Goal: Transaction & Acquisition: Purchase product/service

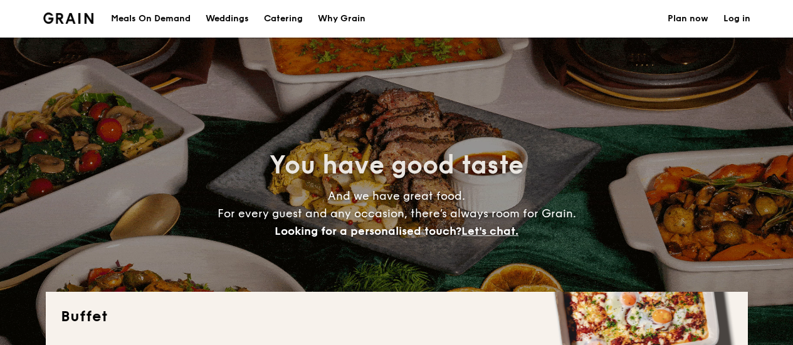
select select
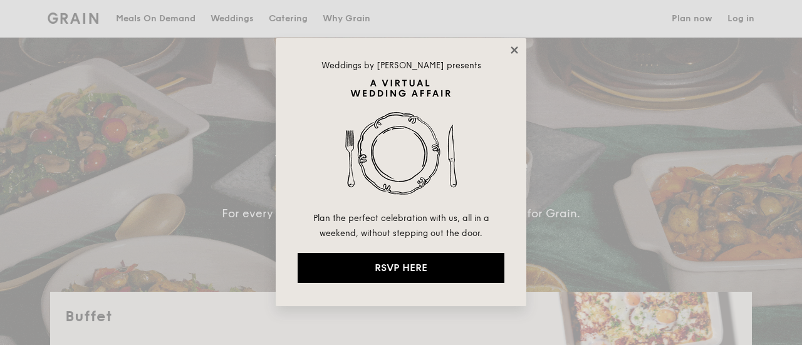
click at [513, 49] on icon at bounding box center [514, 49] width 7 height 7
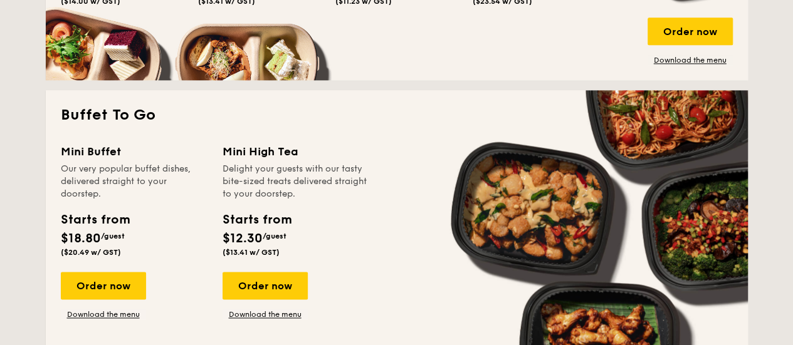
scroll to position [727, 0]
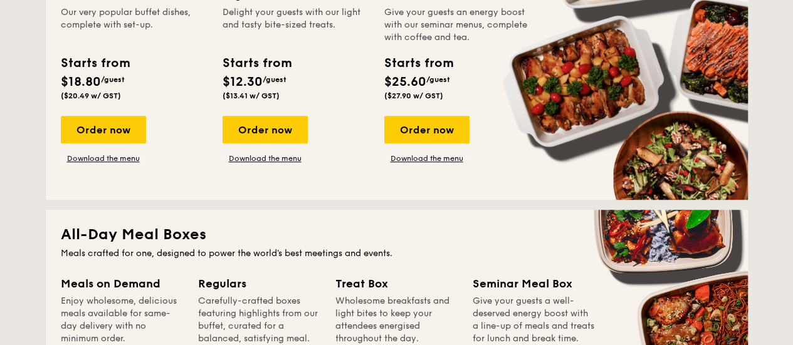
scroll to position [301, 0]
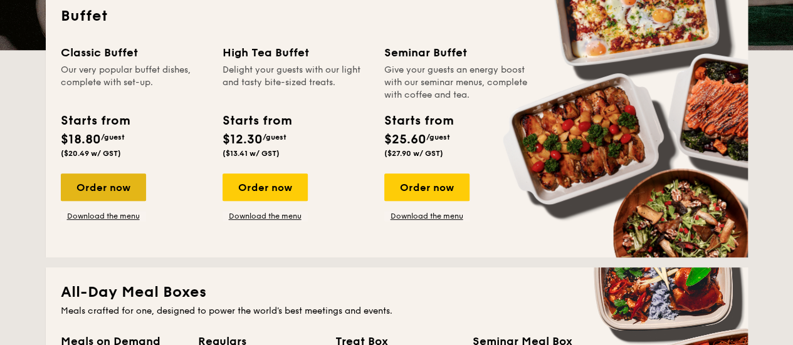
click at [99, 182] on div "Order now" at bounding box center [103, 188] width 85 height 28
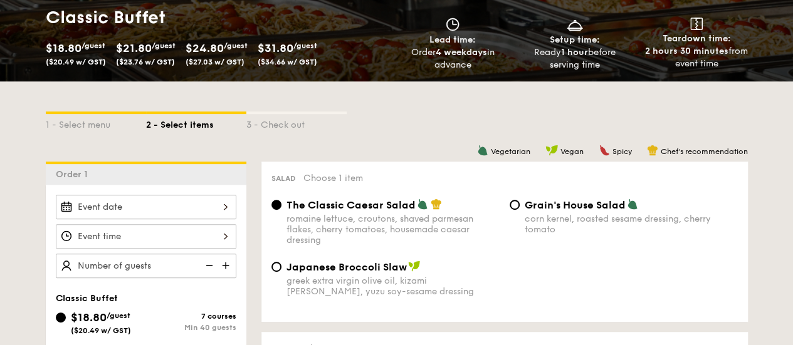
scroll to position [226, 0]
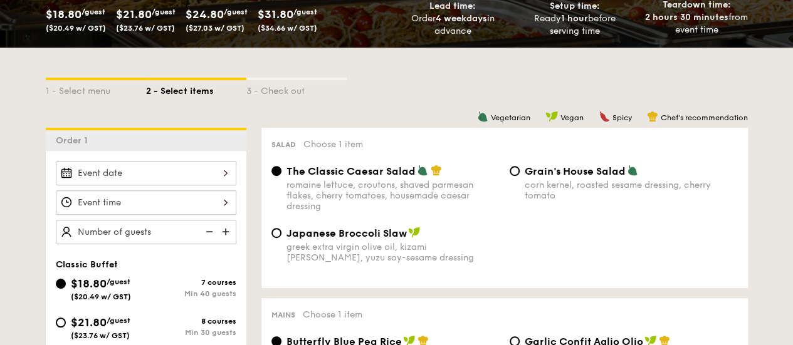
click at [99, 182] on div at bounding box center [146, 173] width 180 height 24
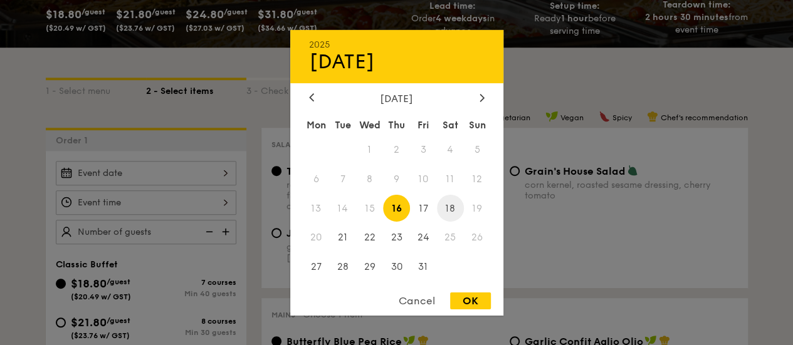
click at [455, 207] on span "18" at bounding box center [450, 208] width 27 height 27
click at [461, 303] on div "OK" at bounding box center [470, 301] width 41 height 17
type input "[DATE]"
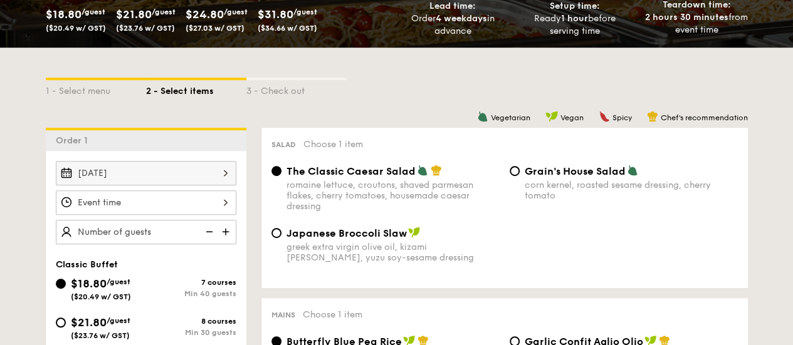
click at [191, 200] on div at bounding box center [146, 203] width 180 height 24
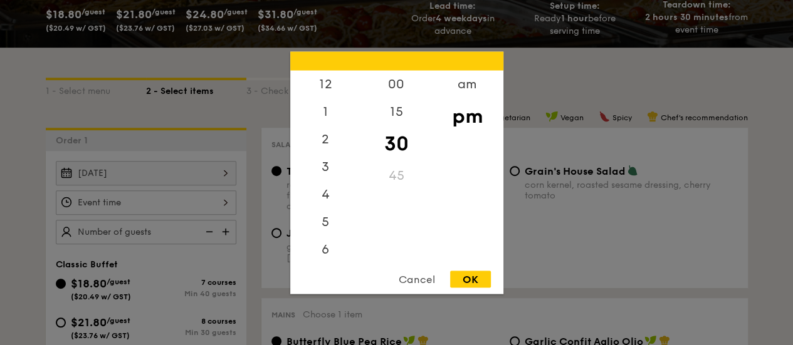
scroll to position [55, 0]
click at [329, 194] on div "6" at bounding box center [325, 198] width 71 height 36
click at [387, 88] on div "00" at bounding box center [396, 88] width 71 height 36
click at [480, 273] on div "OK" at bounding box center [470, 279] width 41 height 17
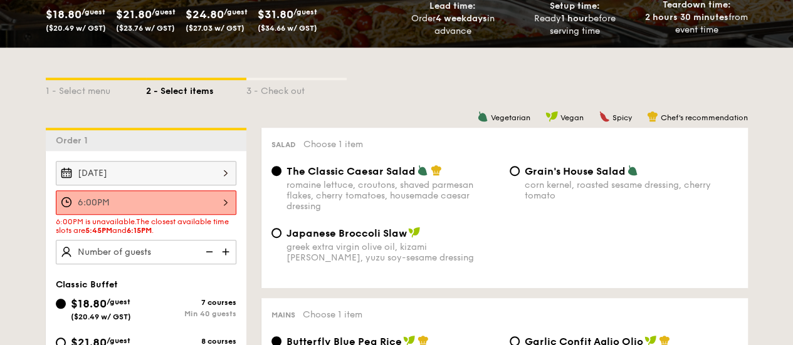
click at [199, 208] on div "6:00PM" at bounding box center [146, 203] width 180 height 24
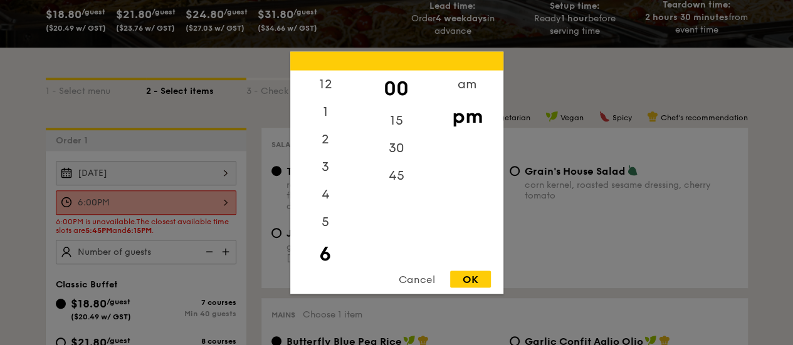
scroll to position [28, 0]
click at [328, 201] on div "5" at bounding box center [325, 198] width 71 height 36
click at [391, 172] on div "45" at bounding box center [396, 180] width 71 height 36
click at [473, 273] on div "OK" at bounding box center [470, 279] width 41 height 17
type input "5:45PM"
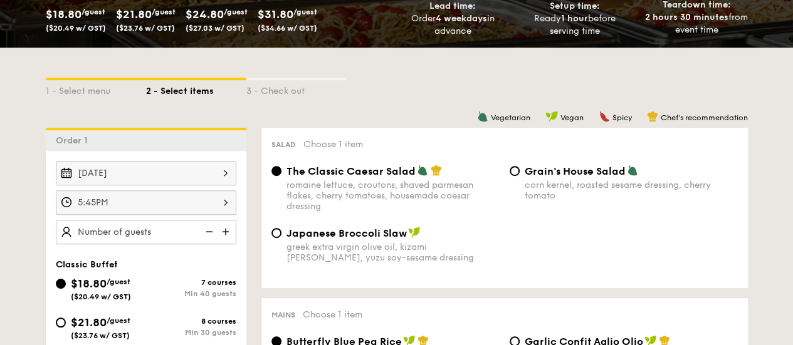
click at [232, 231] on img at bounding box center [226, 232] width 19 height 24
click at [224, 231] on img at bounding box center [226, 232] width 19 height 24
click at [216, 229] on img at bounding box center [208, 232] width 19 height 24
type input "40 guests"
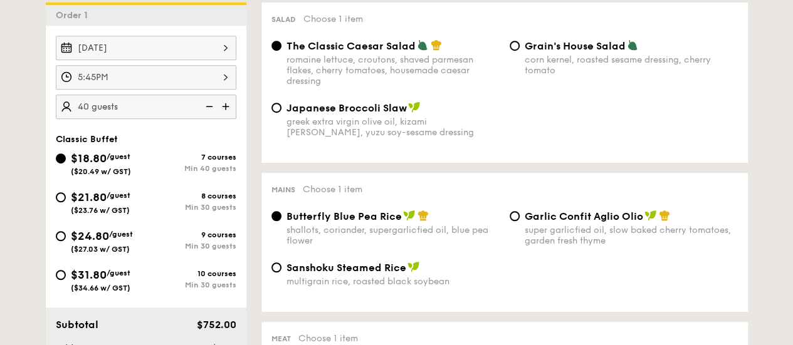
scroll to position [326, 0]
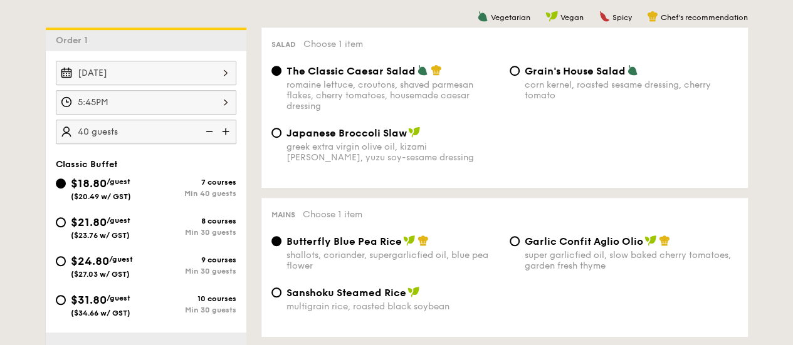
click at [297, 160] on div "greek extra virgin olive oil, kizami [PERSON_NAME], yuzu soy-sesame dressing" at bounding box center [392, 152] width 213 height 21
click at [281, 138] on input "Japanese Broccoli Slaw greek extra virgin olive oil, kizami [PERSON_NAME], yuzu…" at bounding box center [276, 133] width 10 height 10
radio input "true"
click at [624, 95] on div "corn kernel, roasted sesame dressing, cherry tomato" at bounding box center [631, 90] width 213 height 21
click at [520, 76] on input "Grain's House Salad corn kernel, roasted sesame dressing, cherry tomato" at bounding box center [514, 71] width 10 height 10
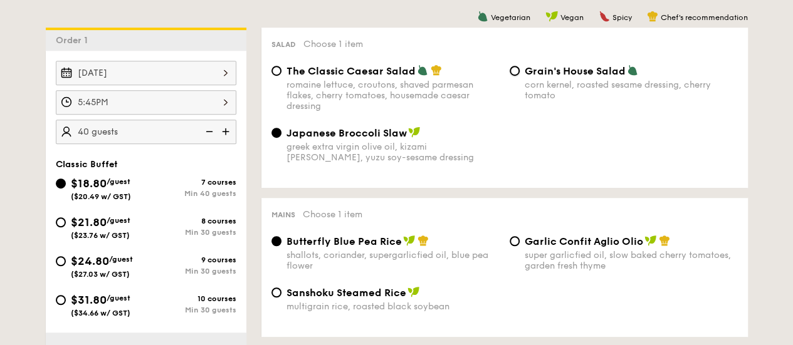
radio input "true"
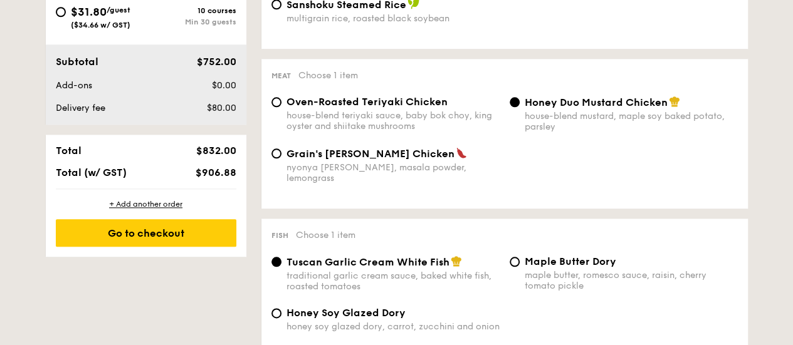
scroll to position [612, 0]
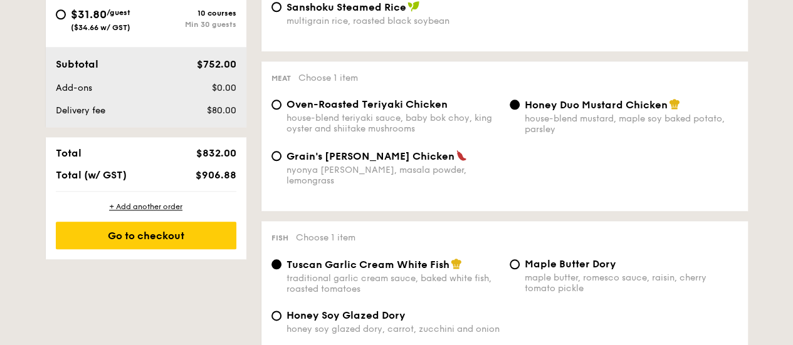
click at [377, 154] on span "Grain's [PERSON_NAME] Chicken" at bounding box center [370, 156] width 168 height 12
click at [281, 154] on input "Grain's [PERSON_NAME] Chicken nyonya [PERSON_NAME], masala powder, lemongrass" at bounding box center [276, 156] width 10 height 10
radio input "true"
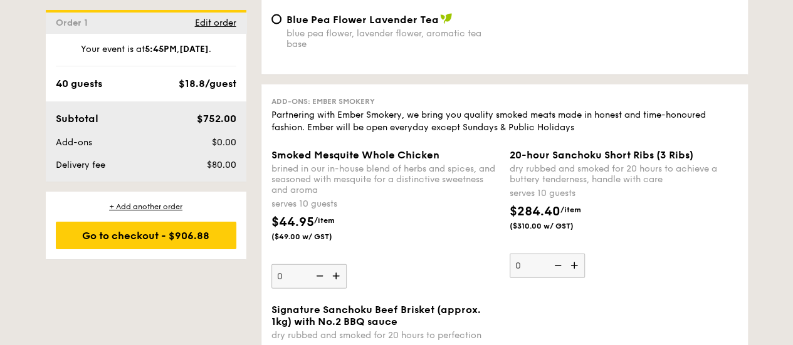
scroll to position [1394, 0]
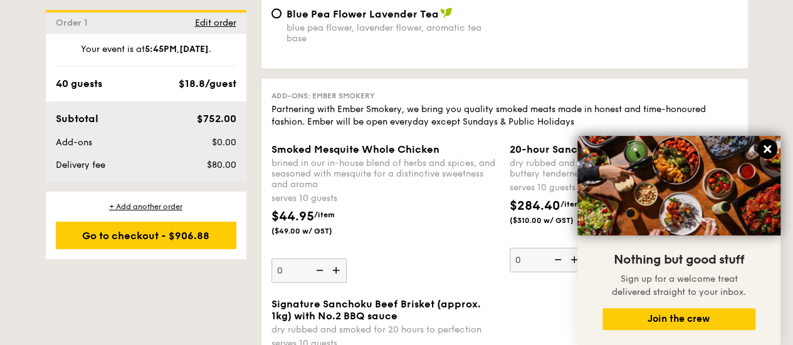
click at [770, 149] on icon at bounding box center [766, 149] width 11 height 11
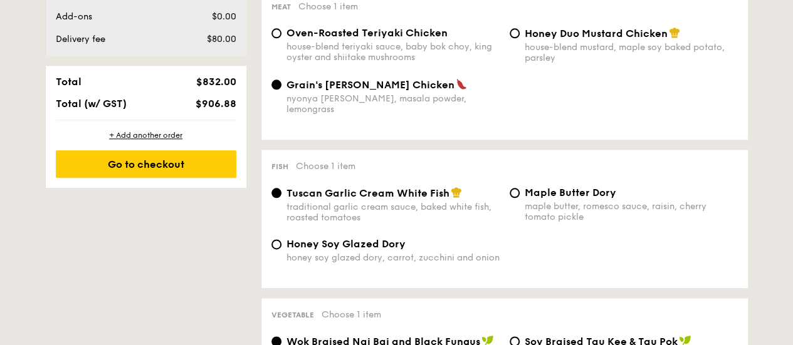
scroll to position [672, 0]
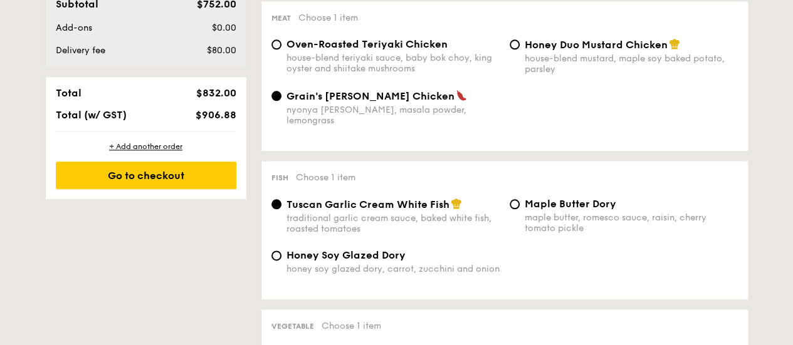
click at [627, 57] on div "house-blend mustard, maple soy baked potato, parsley" at bounding box center [631, 63] width 213 height 21
click at [520, 50] on input "Honey Duo Mustard Chicken house-blend mustard, maple soy baked potato, parsley" at bounding box center [514, 44] width 10 height 10
radio input "true"
drag, startPoint x: 790, startPoint y: 119, endPoint x: 795, endPoint y: 140, distance: 21.8
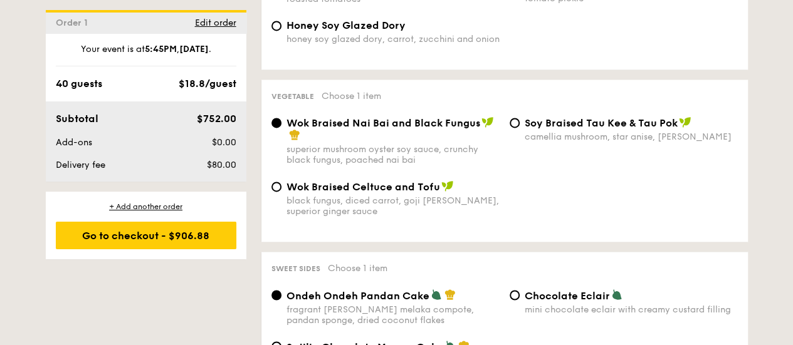
scroll to position [922, 0]
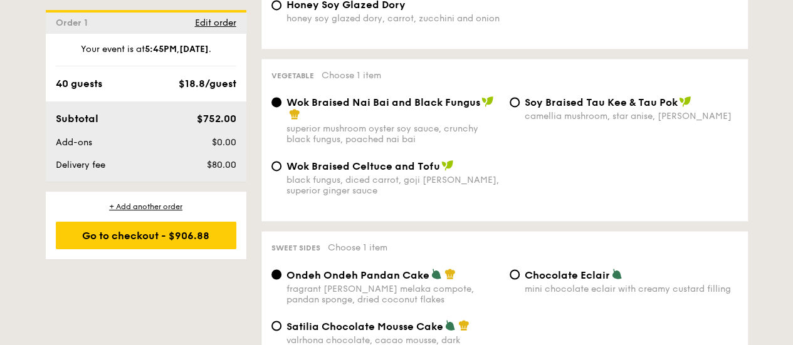
click at [393, 165] on span "Wok Braised Celtuce and Tofu" at bounding box center [363, 166] width 154 height 12
click at [281, 165] on input "Wok Braised Celtuce and Tofu black fungus, diced carrot, goji [PERSON_NAME], su…" at bounding box center [276, 166] width 10 height 10
radio input "true"
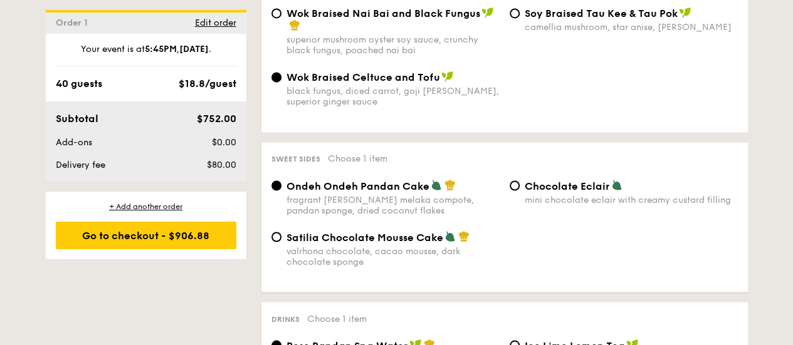
scroll to position [1018, 0]
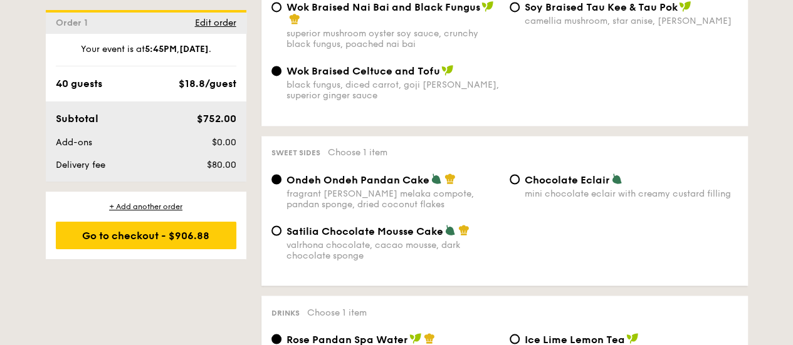
click at [349, 225] on span "Satilia Chocolate Mousse Cake" at bounding box center [364, 231] width 157 height 12
click at [281, 226] on input "Satilia Chocolate Mousse Cake valrhona chocolate, cacao mousse, dark chocolate …" at bounding box center [276, 231] width 10 height 10
radio input "true"
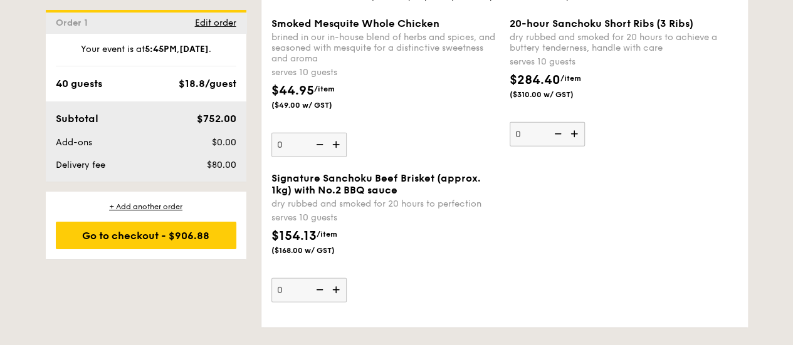
scroll to position [1526, 0]
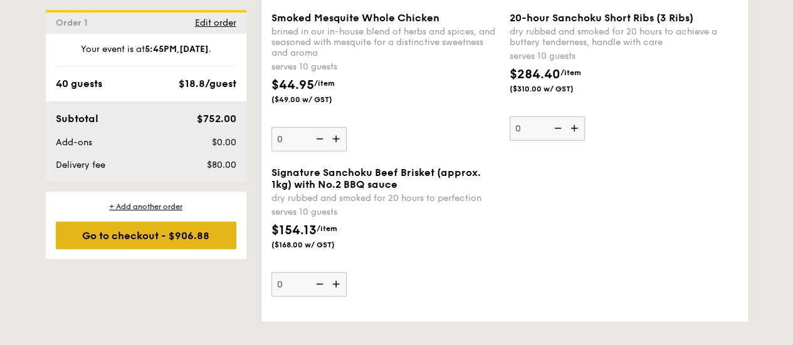
click at [189, 241] on div "Go to checkout - $906.88" at bounding box center [146, 236] width 180 height 28
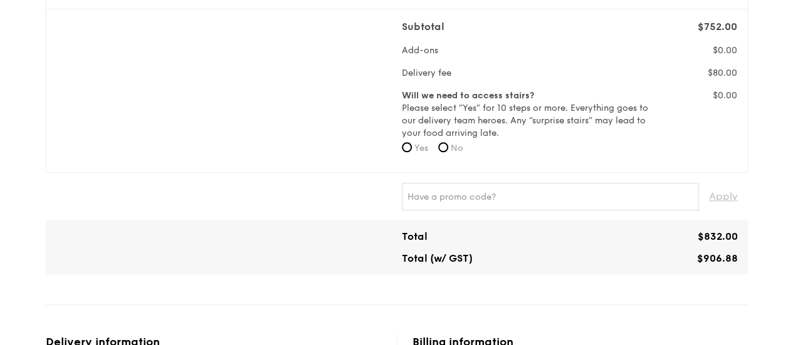
scroll to position [706, 0]
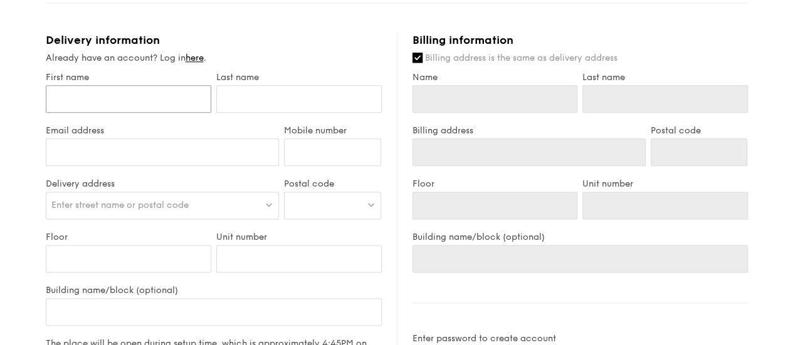
click at [167, 107] on input "First name" at bounding box center [128, 99] width 165 height 28
type input "[PERSON_NAME]"
type input "Eio"
type input "[EMAIL_ADDRESS][DOMAIN_NAME]"
type input "91512911"
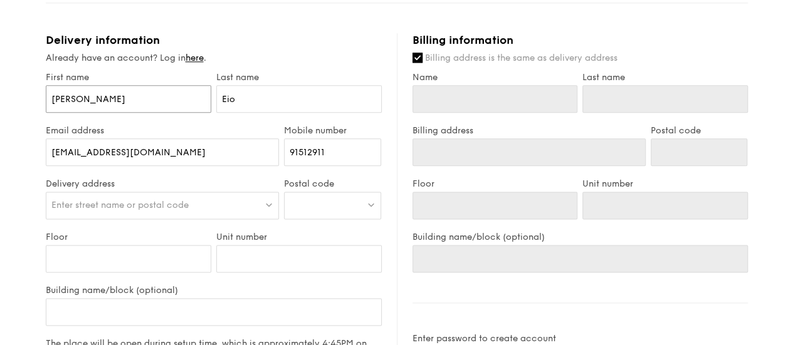
type input "[PERSON_NAME]"
type input "Eio"
drag, startPoint x: 88, startPoint y: 149, endPoint x: 0, endPoint y: 161, distance: 89.2
type input "[EMAIL_ADDRESS][DOMAIN_NAME]"
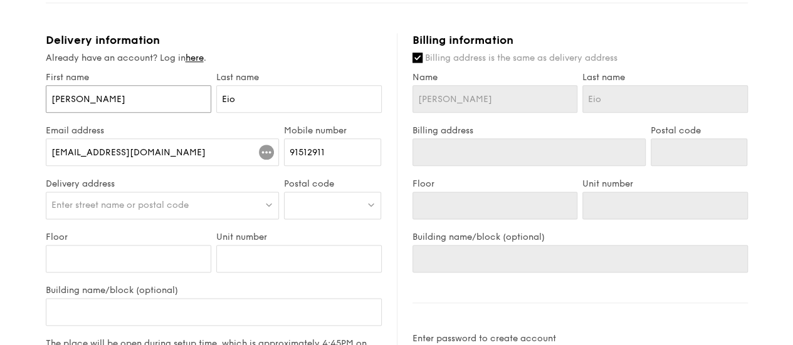
click at [93, 105] on input "[PERSON_NAME]" at bounding box center [128, 99] width 165 height 28
type input "S"
type input "St"
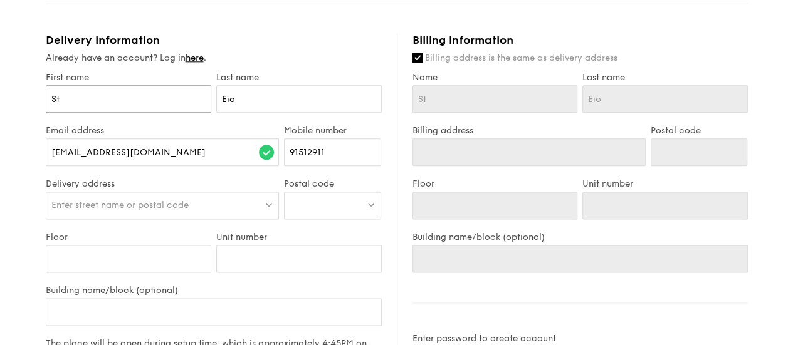
type input "Stw"
type input "Stwf"
type input "Stwff"
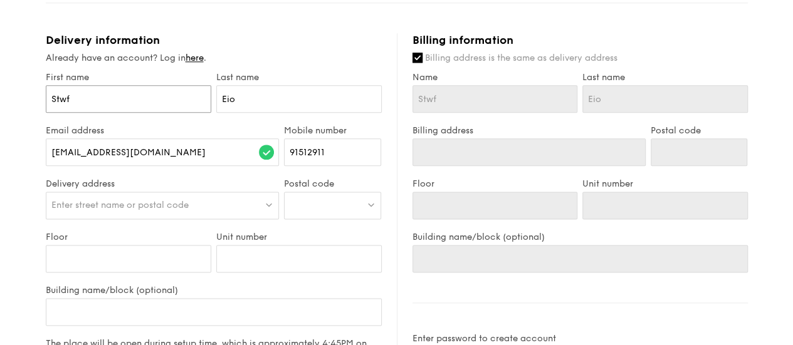
type input "Stwff"
type input "Stwffi"
type input "Stwff"
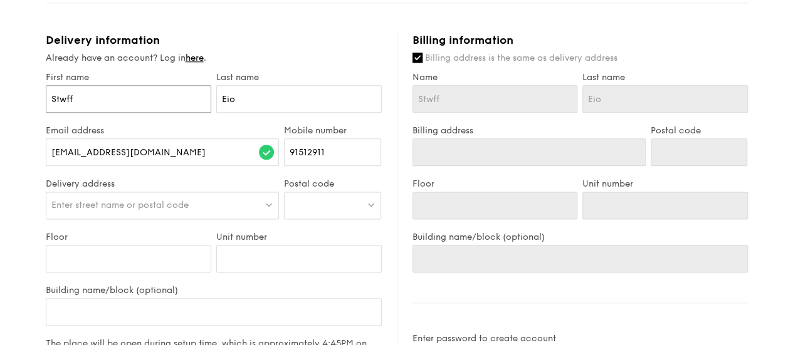
type input "Stwf"
type input "Stw"
type input "St"
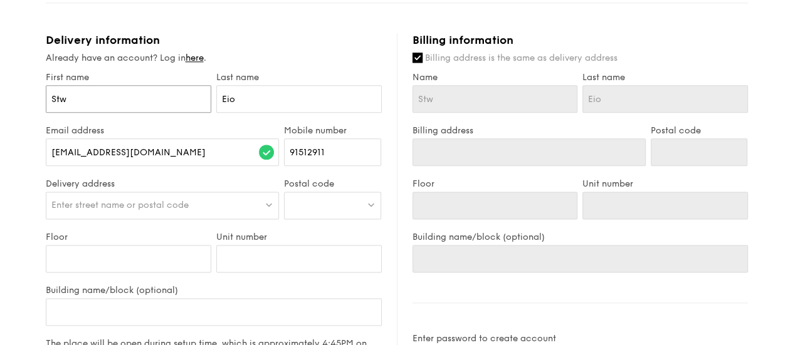
type input "St"
type input "Ste"
type input "Stef"
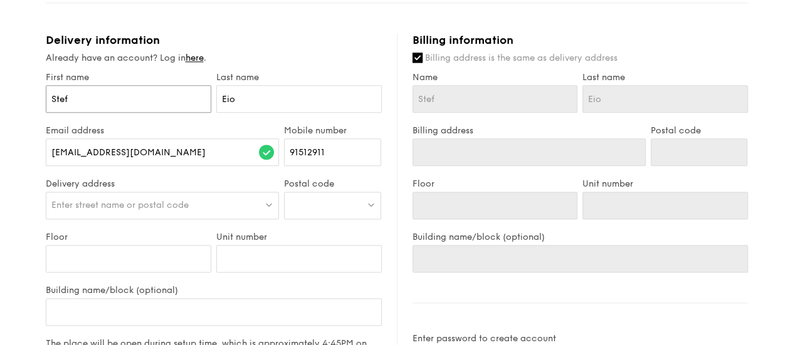
type input "Steff"
type input "Steffi"
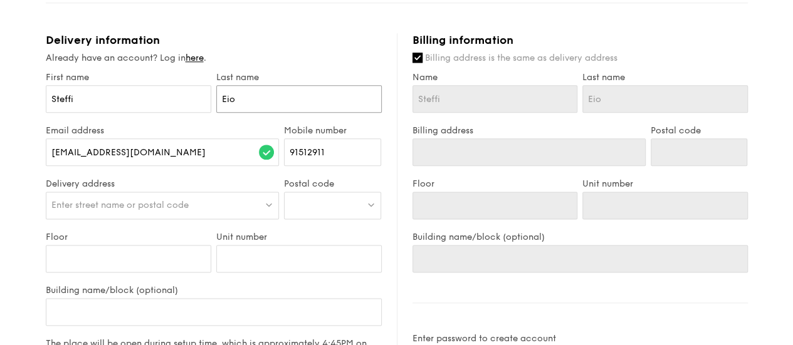
type input "W"
type input "Wo"
type input "Woo"
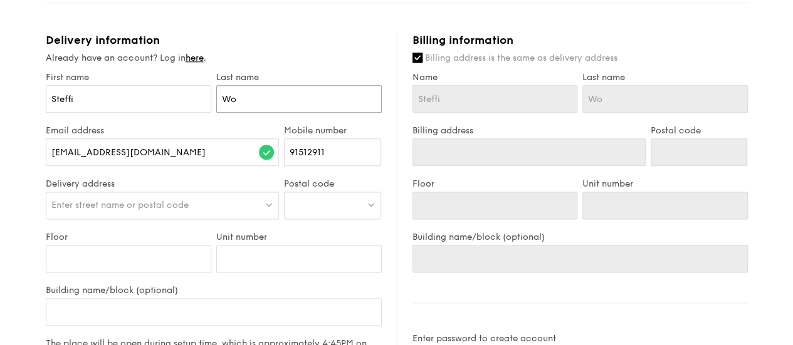
type input "Woo"
type input "Woon"
type input "[EMAIL_ADDRESS][DOMAIN_NAME]"
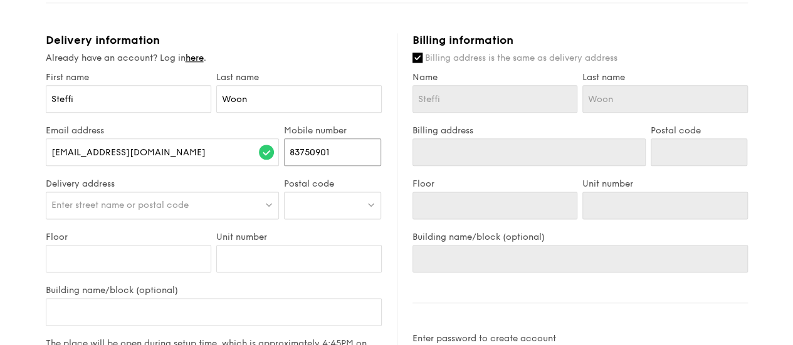
type input "83750901"
click at [87, 200] on span "Enter street name or postal code" at bounding box center [119, 205] width 137 height 11
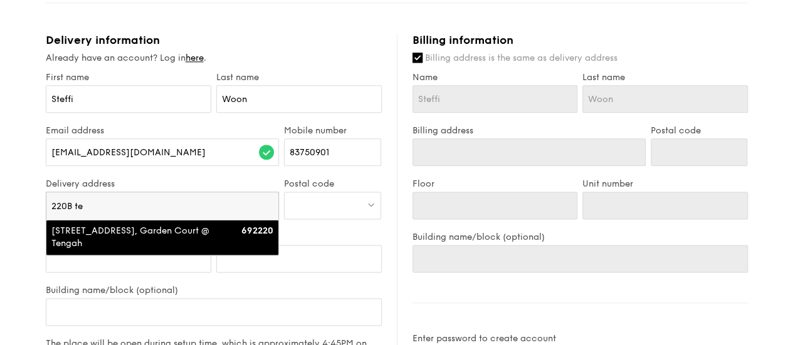
type input "220B te"
click at [100, 249] on li "[STREET_ADDRESS], Garden Court @ Tengah 692220" at bounding box center [162, 237] width 232 height 35
type input "[GEOGRAPHIC_DATA], [STREET_ADDRESS]"
type input "692220"
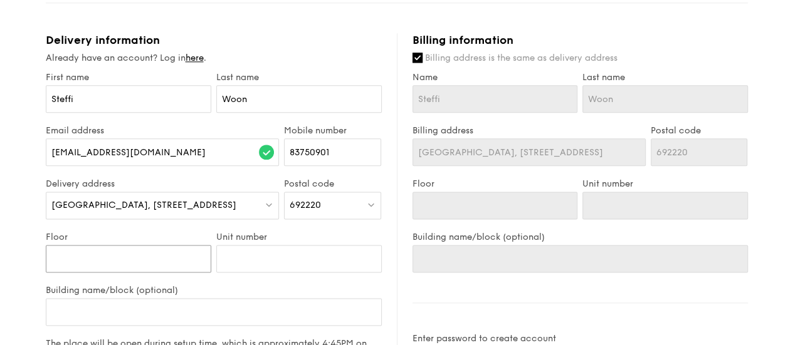
click at [140, 261] on input "Floor" at bounding box center [128, 259] width 165 height 28
type input "1"
type input "14"
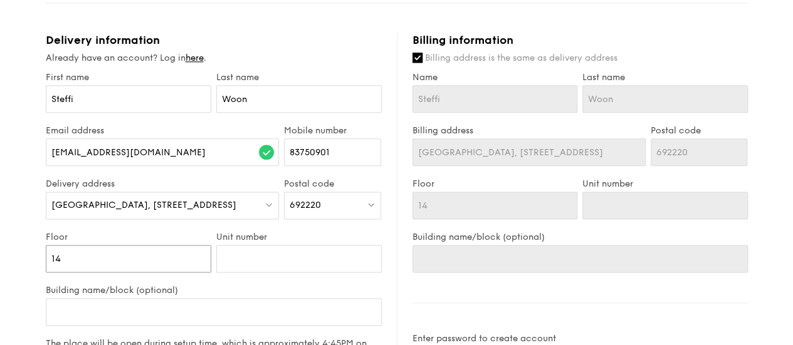
type input "14"
type input "1"
type input "12"
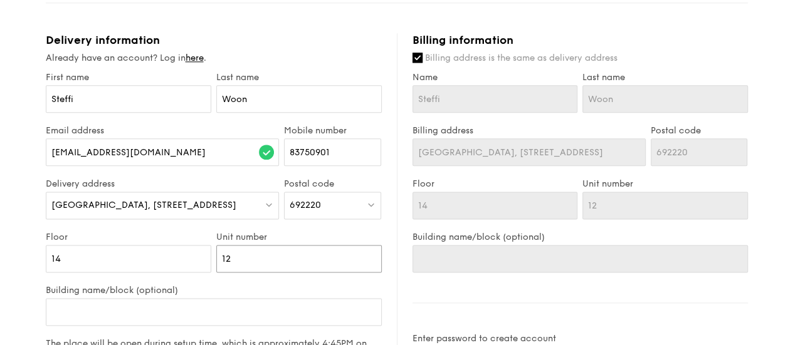
type input "128"
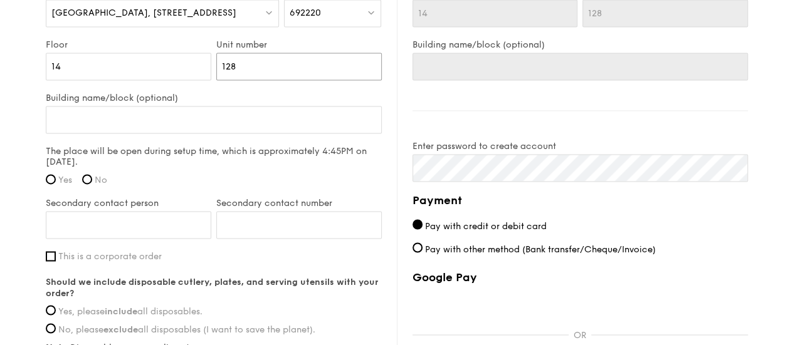
scroll to position [910, 0]
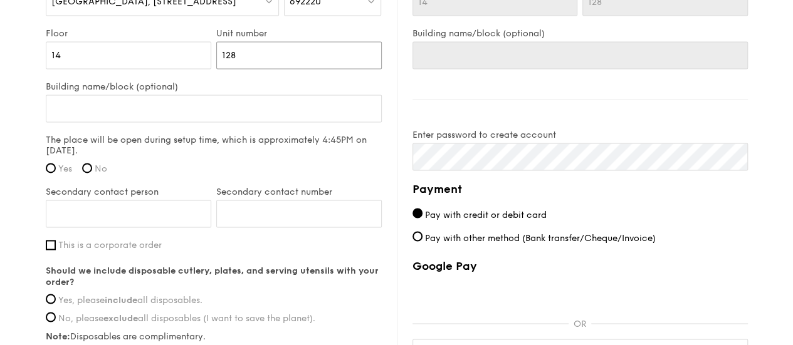
type input "128"
click at [56, 166] on label "Yes" at bounding box center [59, 169] width 26 height 11
click at [56, 166] on input "Yes" at bounding box center [51, 168] width 10 height 10
radio input "true"
click at [133, 212] on input "Secondary contact person" at bounding box center [128, 214] width 165 height 28
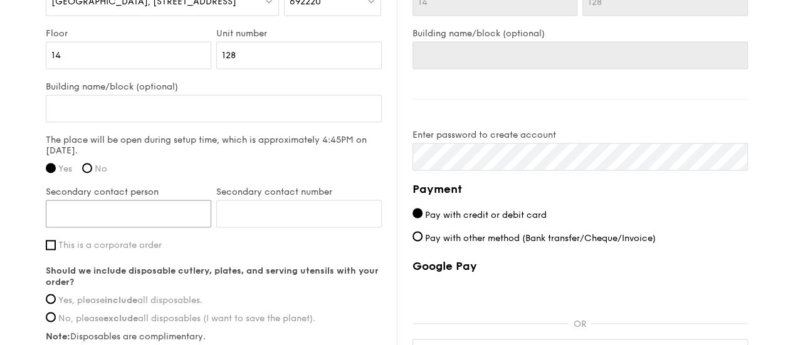
type input "[PERSON_NAME]"
type input "91512911"
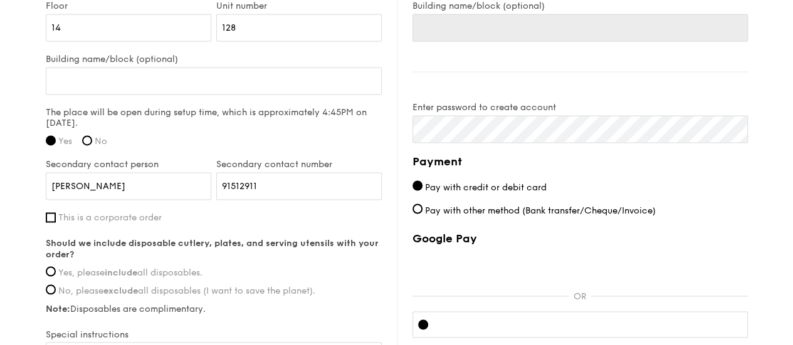
click at [175, 267] on span "Yes, please include all disposables." at bounding box center [130, 272] width 144 height 11
click at [56, 267] on input "Yes, please include all disposables." at bounding box center [51, 271] width 10 height 10
radio input "true"
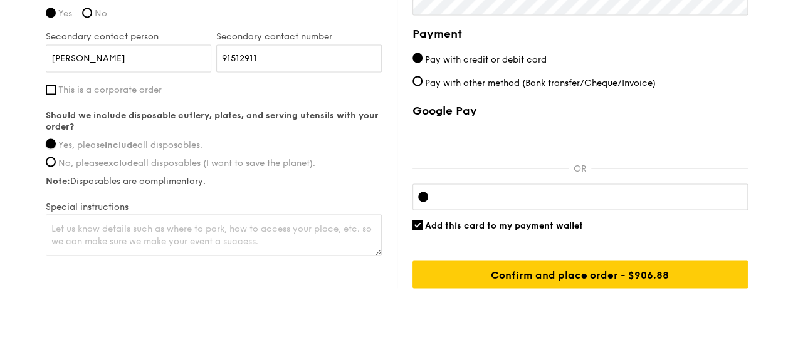
scroll to position [1084, 0]
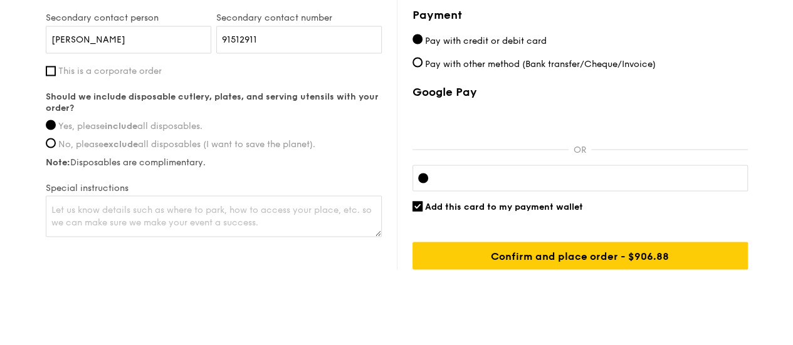
click at [489, 181] on div at bounding box center [579, 178] width 335 height 26
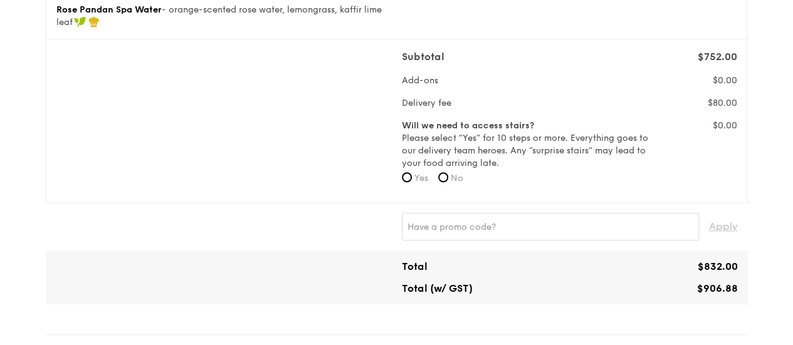
scroll to position [373, 0]
click at [452, 171] on form "Will we need to access stairs? Please select “Yes” for 10 steps or more. Everyt…" at bounding box center [526, 156] width 249 height 73
click at [452, 182] on label "No" at bounding box center [450, 179] width 25 height 13
click at [448, 182] on input "No" at bounding box center [443, 178] width 10 height 10
radio input "true"
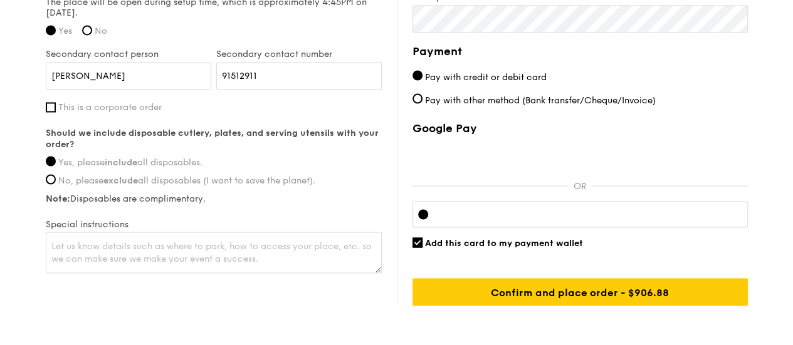
scroll to position [1042, 0]
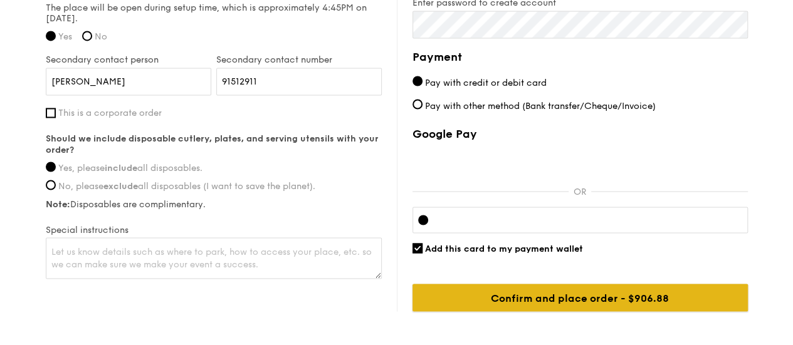
click at [543, 301] on input "Confirm and place order - $906.88" at bounding box center [579, 298] width 335 height 28
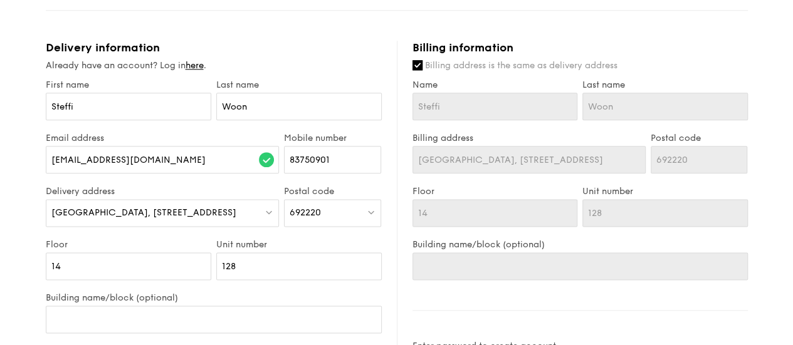
scroll to position [1105, 0]
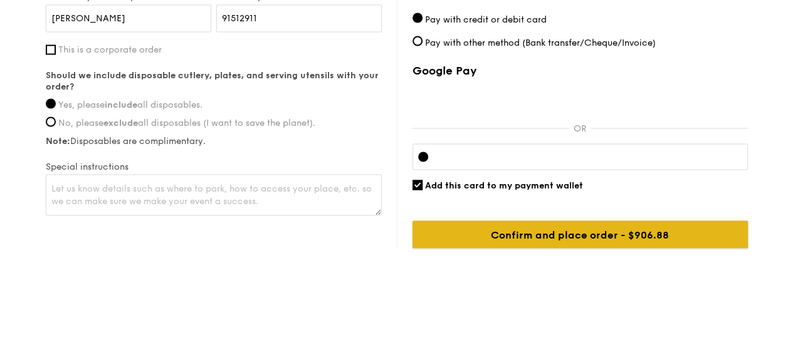
click at [592, 233] on input "Confirm and place order - $906.88" at bounding box center [579, 235] width 335 height 28
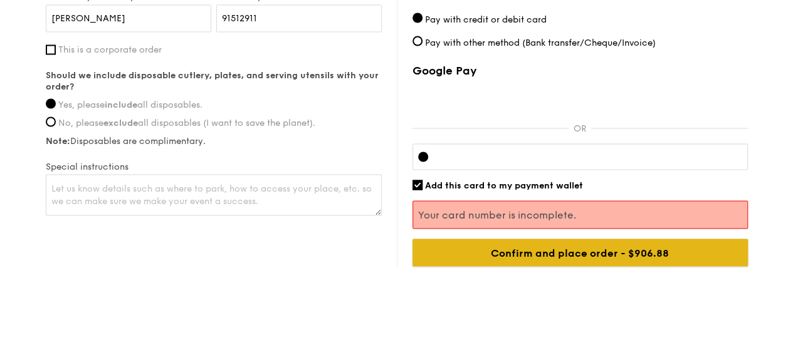
click at [598, 251] on input "Confirm and place order - $906.88" at bounding box center [579, 253] width 335 height 28
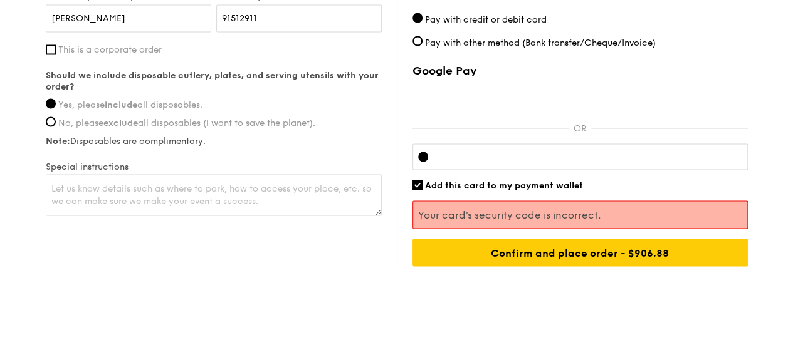
click at [550, 212] on p "Your card's security code is incorrect." at bounding box center [580, 215] width 324 height 12
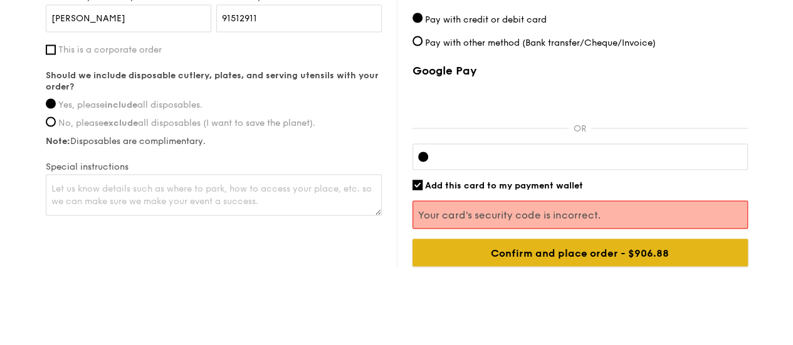
click at [592, 253] on input "Confirm and place order - $906.88" at bounding box center [579, 253] width 335 height 28
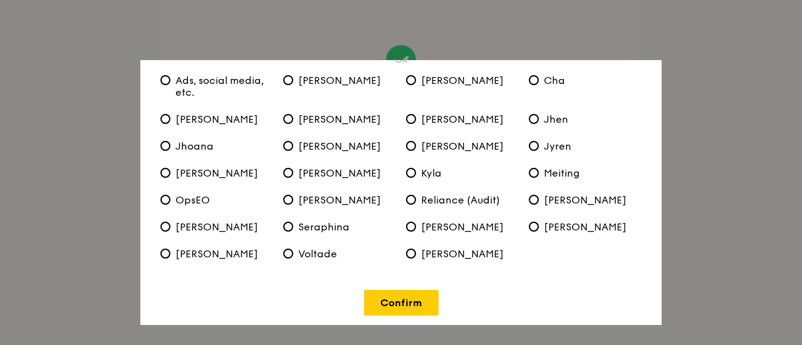
scroll to position [95, 0]
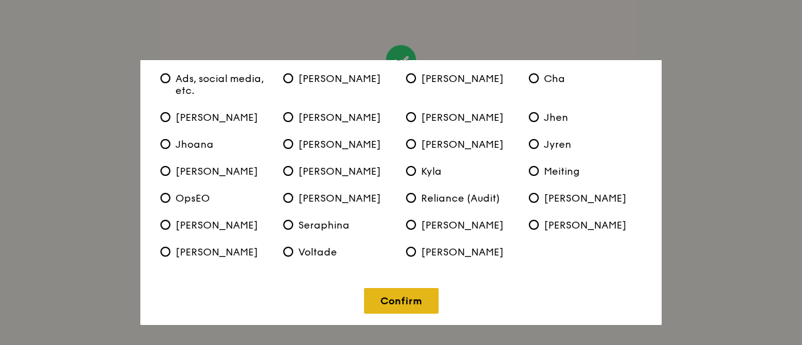
click at [402, 295] on link "Confirm" at bounding box center [401, 301] width 75 height 26
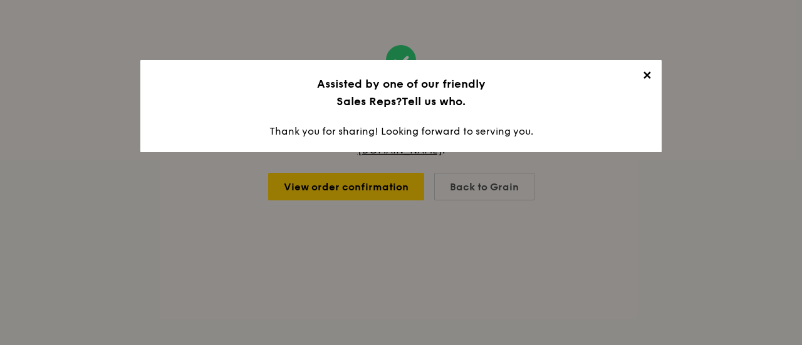
scroll to position [0, 0]
click at [651, 80] on span "✕" at bounding box center [647, 78] width 18 height 18
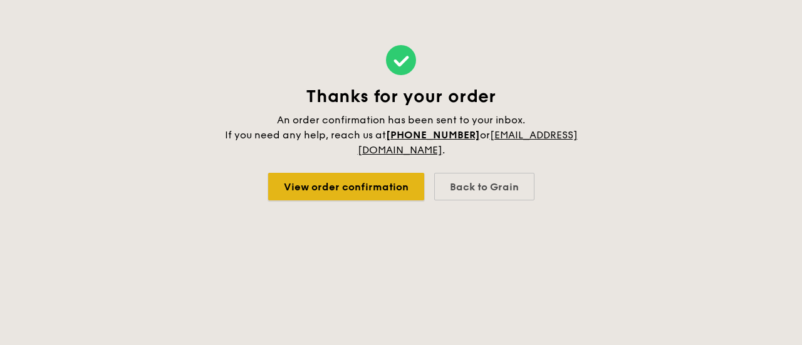
click at [398, 197] on link "View order confirmation" at bounding box center [346, 187] width 156 height 28
